Goal: Information Seeking & Learning: Learn about a topic

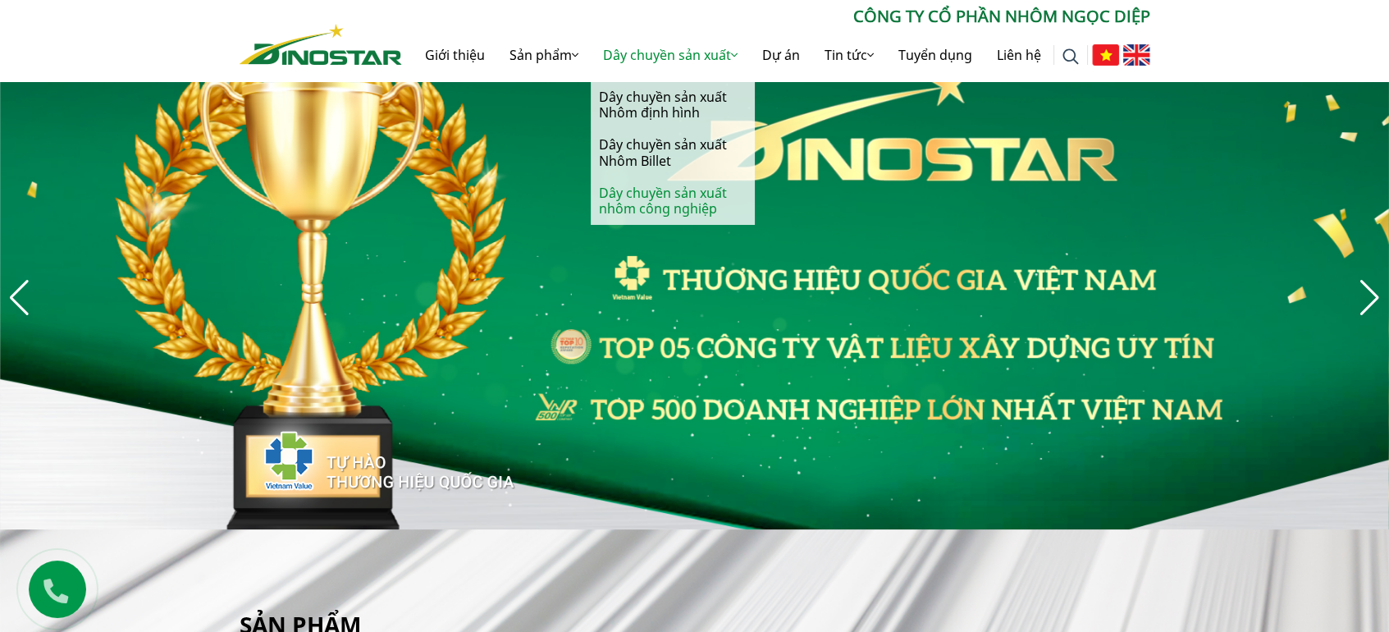
click at [671, 201] on link "Dây chuyền sản xuất nhôm công nghiệp" at bounding box center [673, 201] width 164 height 48
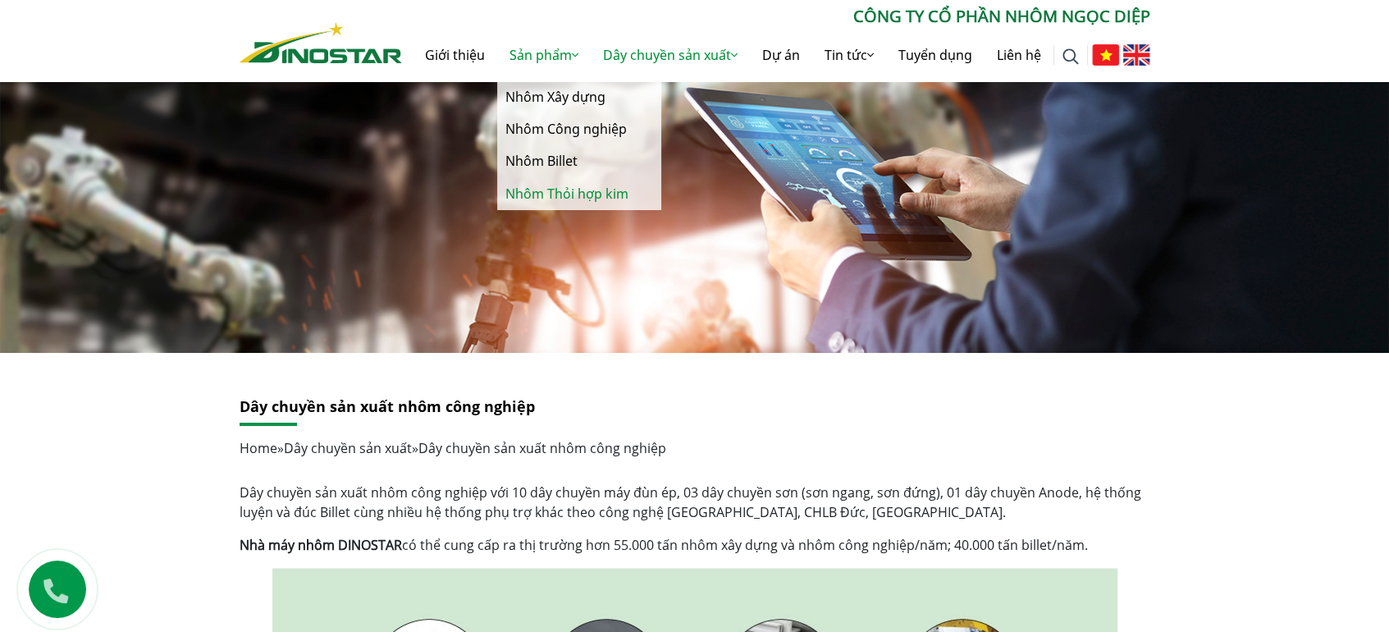
click at [561, 185] on link "Nhôm Thỏi hợp kim" at bounding box center [579, 194] width 164 height 32
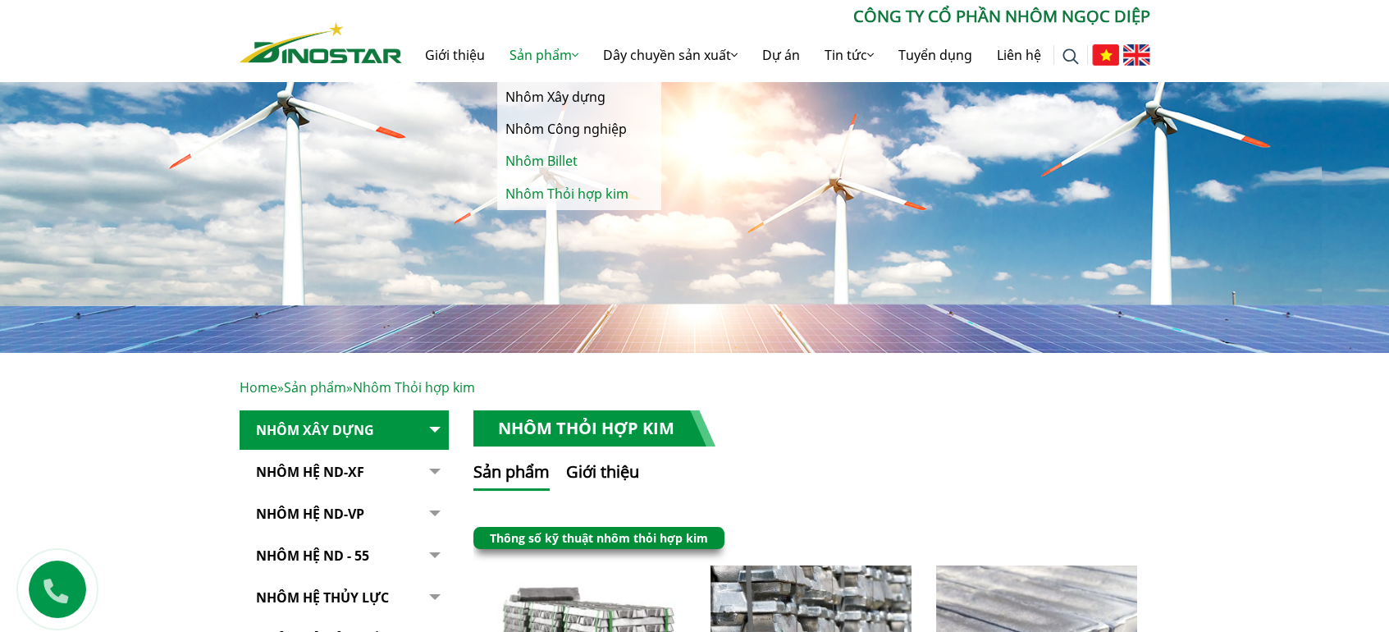
click at [552, 166] on link "Nhôm Billet" at bounding box center [579, 161] width 164 height 32
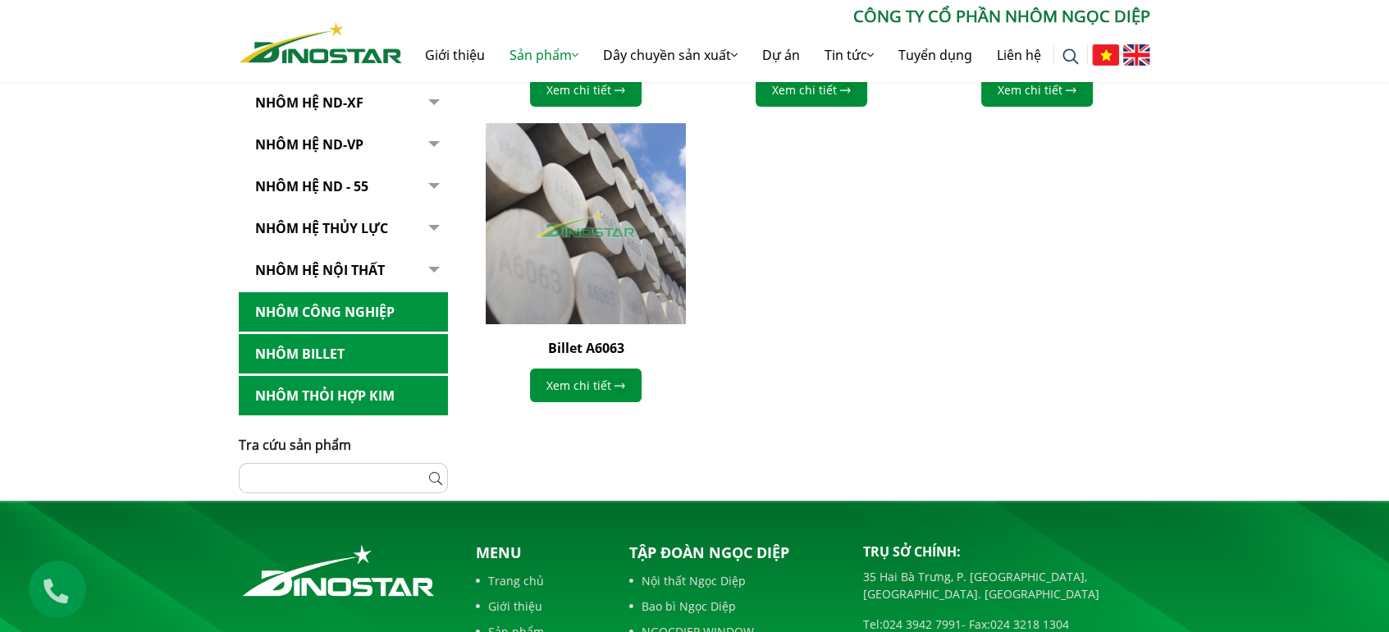
scroll to position [245, 0]
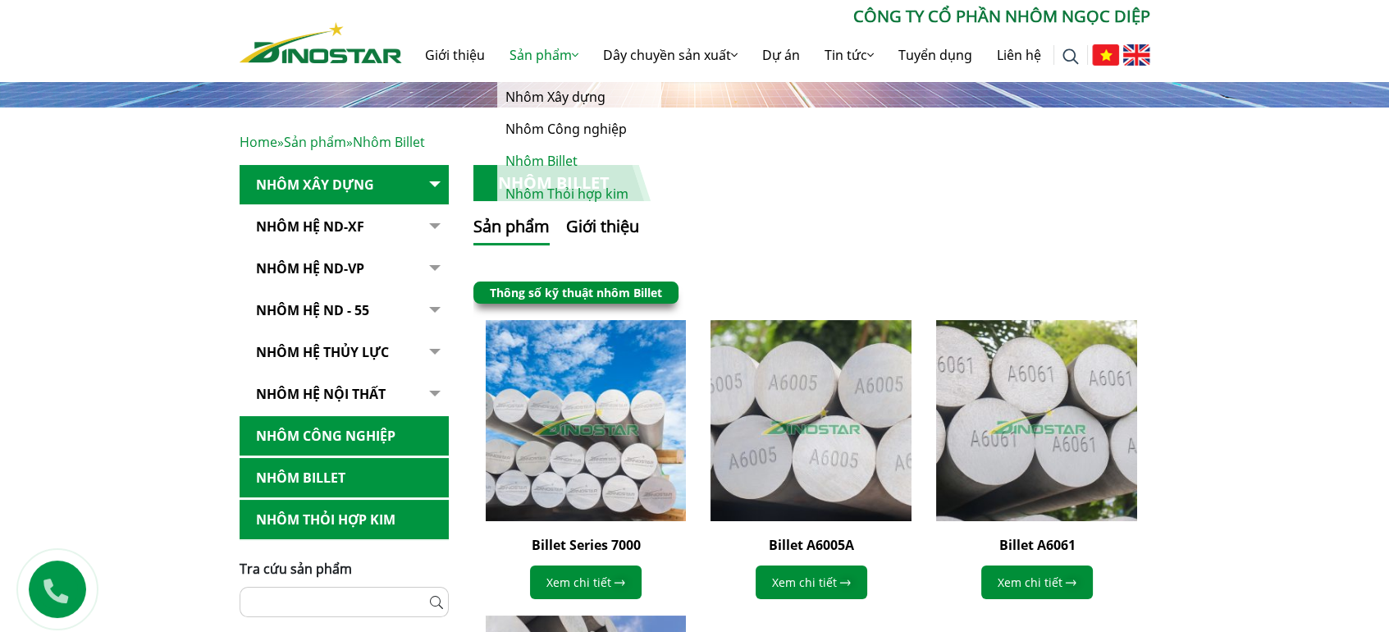
click at [553, 195] on link "Nhôm Thỏi hợp kim" at bounding box center [579, 194] width 164 height 32
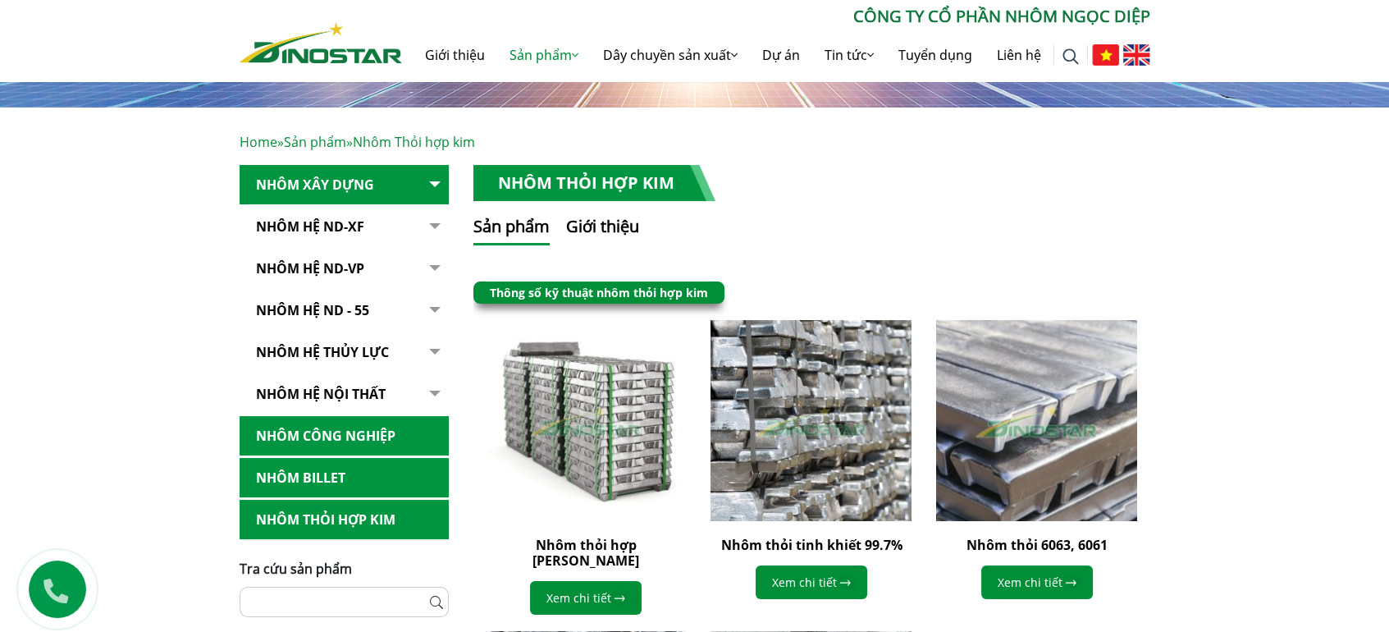
scroll to position [492, 0]
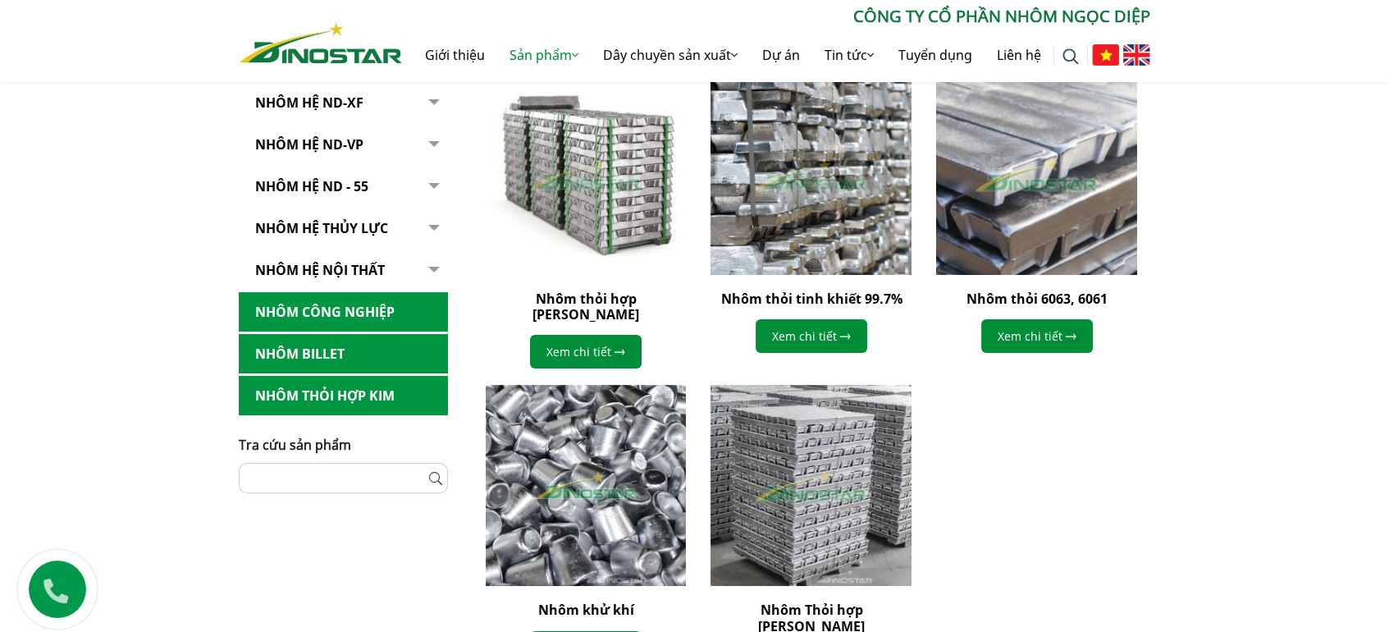
click at [1044, 240] on img at bounding box center [1037, 174] width 221 height 221
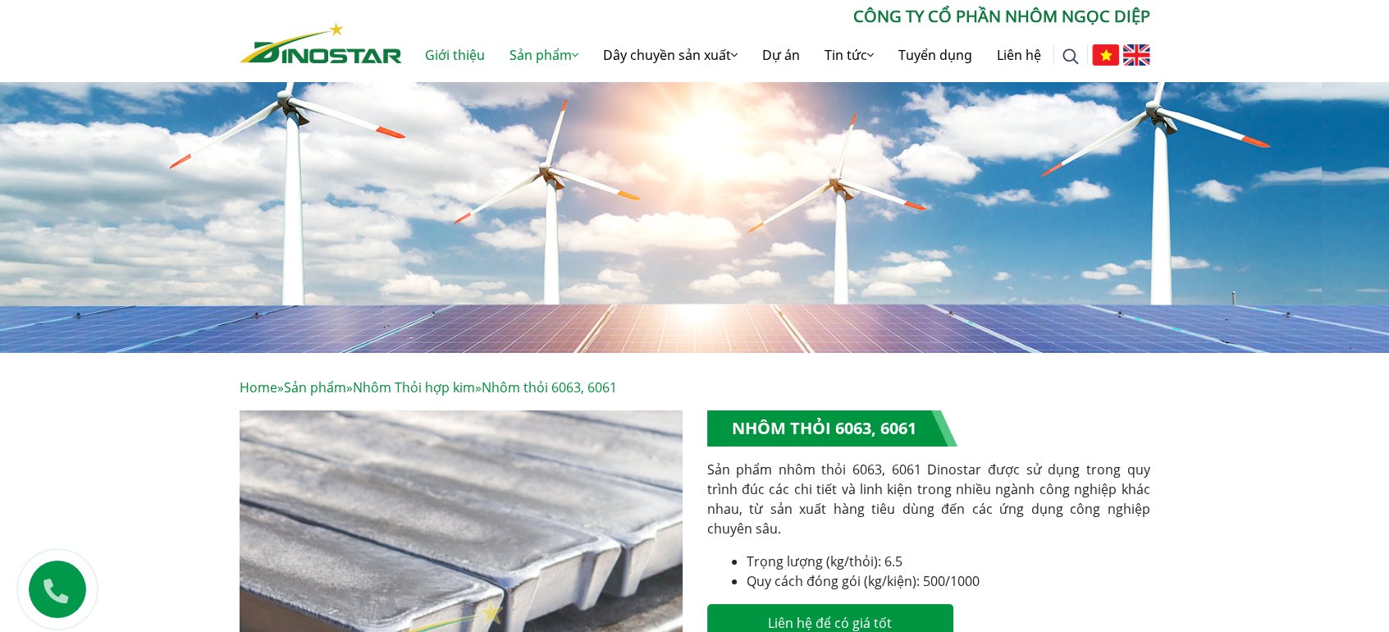
click at [462, 57] on link "Giới thiệu" at bounding box center [455, 55] width 85 height 53
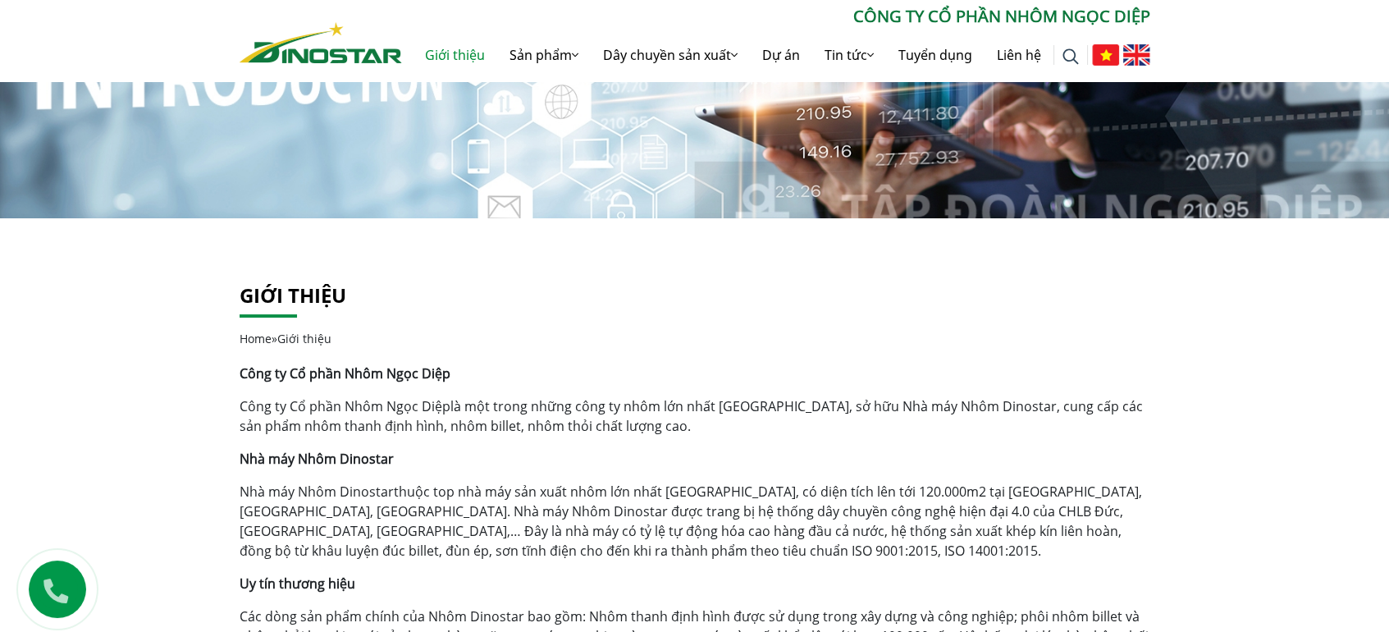
scroll to position [245, 0]
